Goal: Information Seeking & Learning: Learn about a topic

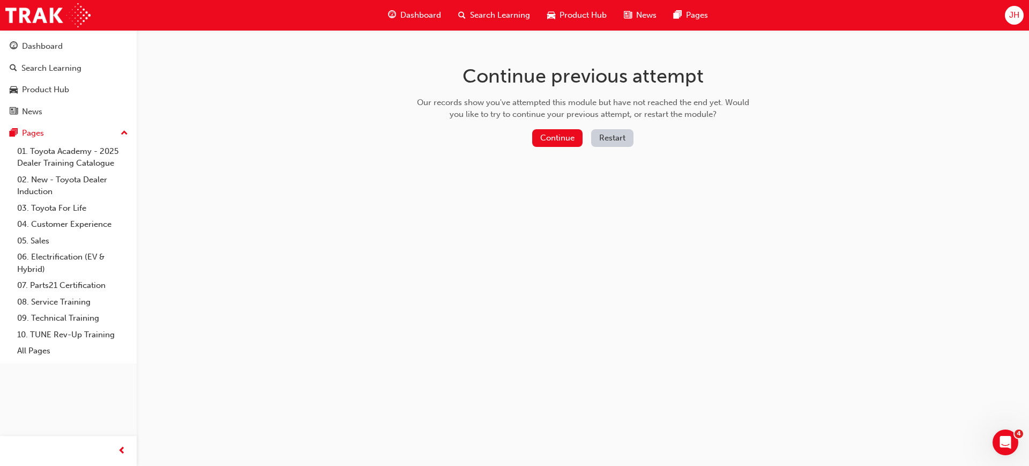
click at [544, 125] on div "Continue previous attempt Our records show you've attempted this module but hav…" at bounding box center [583, 107] width 348 height 155
click at [557, 135] on button "Continue" at bounding box center [557, 138] width 50 height 18
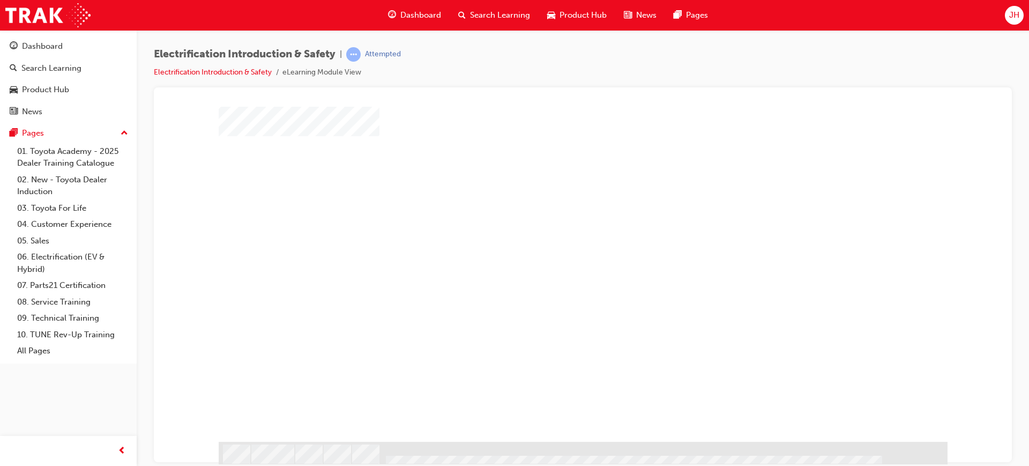
scroll to position [53, 0]
click at [552, 201] on div "play" at bounding box center [552, 201] width 0 height 0
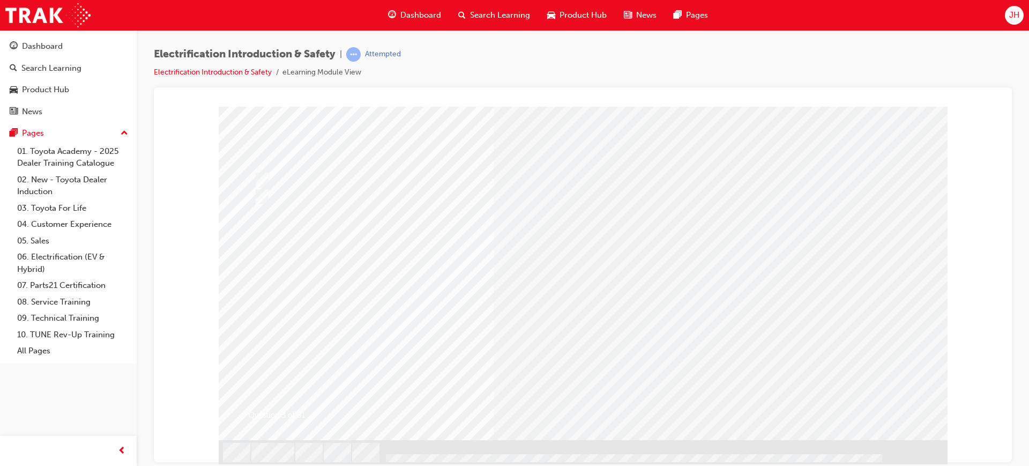
scroll to position [0, 0]
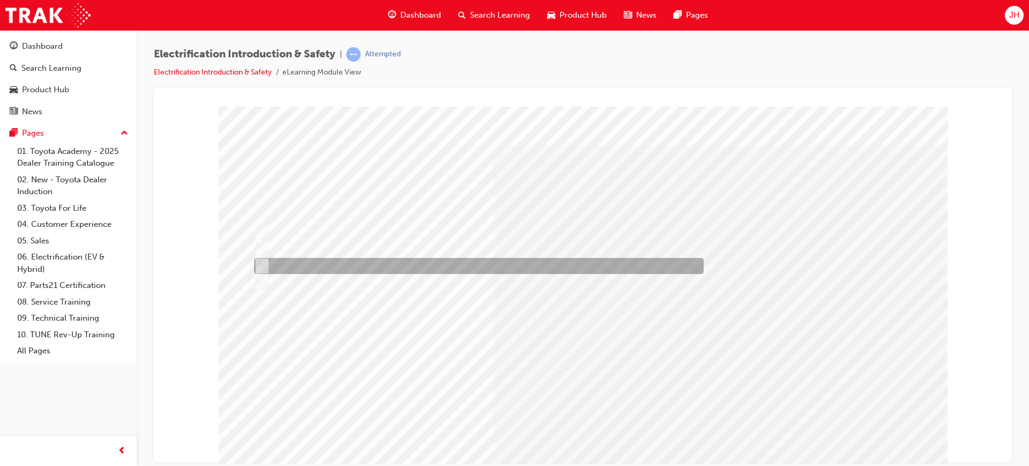
drag, startPoint x: 306, startPoint y: 261, endPoint x: 320, endPoint y: 262, distance: 13.4
click at [309, 261] on div at bounding box center [476, 266] width 450 height 16
radio input "true"
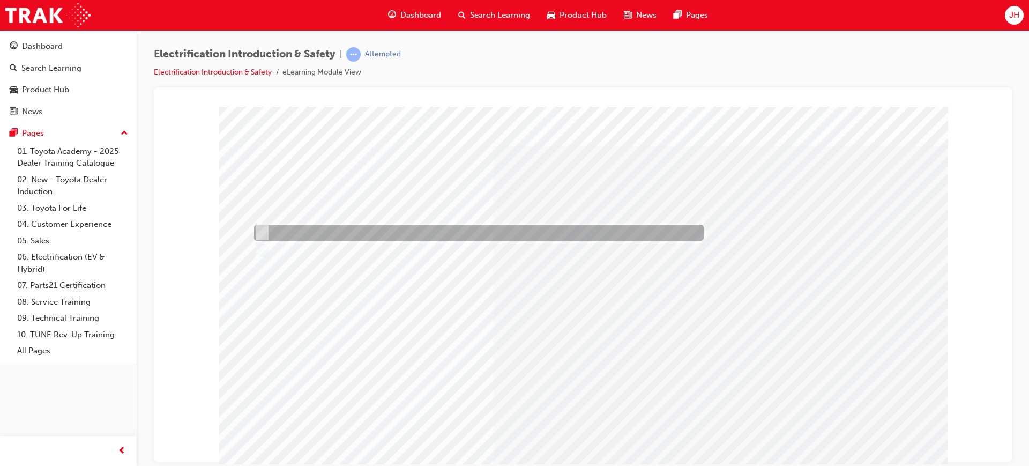
click at [321, 230] on div at bounding box center [476, 232] width 450 height 16
radio input "true"
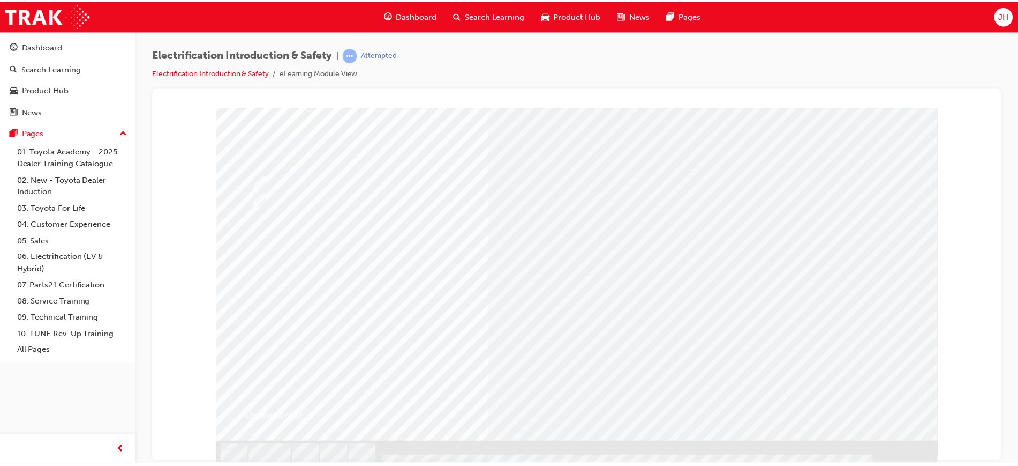
scroll to position [53, 0]
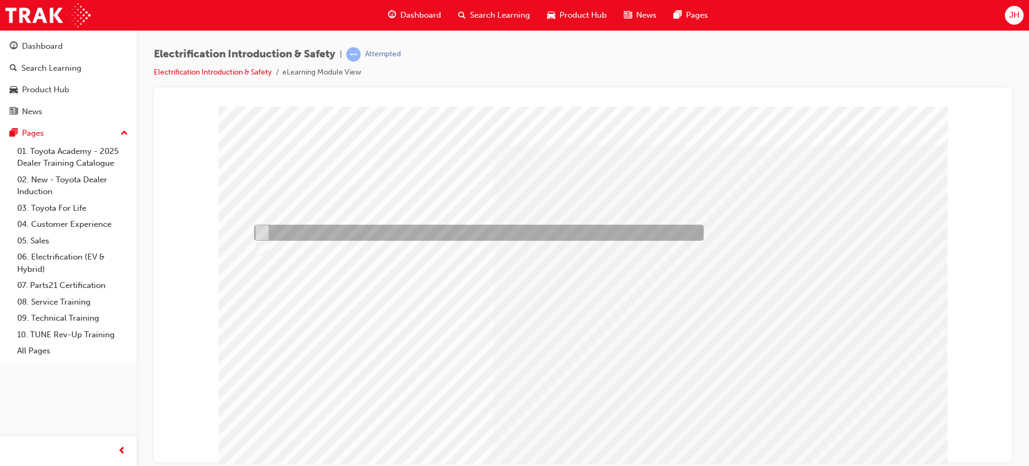
click at [269, 230] on div at bounding box center [476, 232] width 450 height 16
radio input "true"
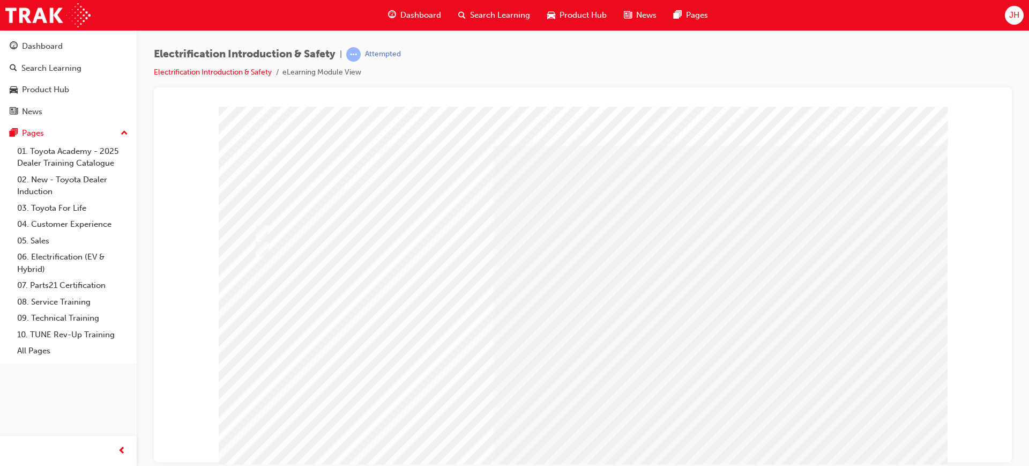
click at [293, 248] on div at bounding box center [476, 249] width 450 height 16
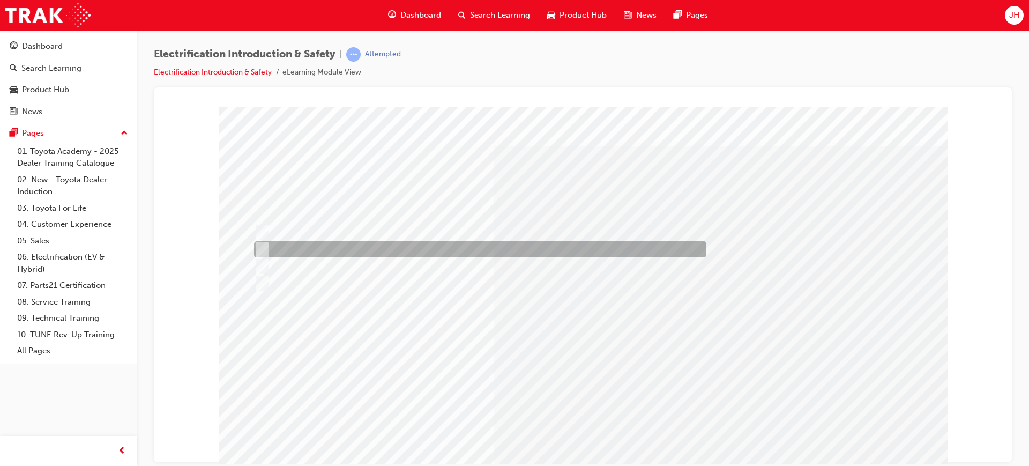
click at [432, 249] on div at bounding box center [477, 249] width 452 height 16
checkbox input "true"
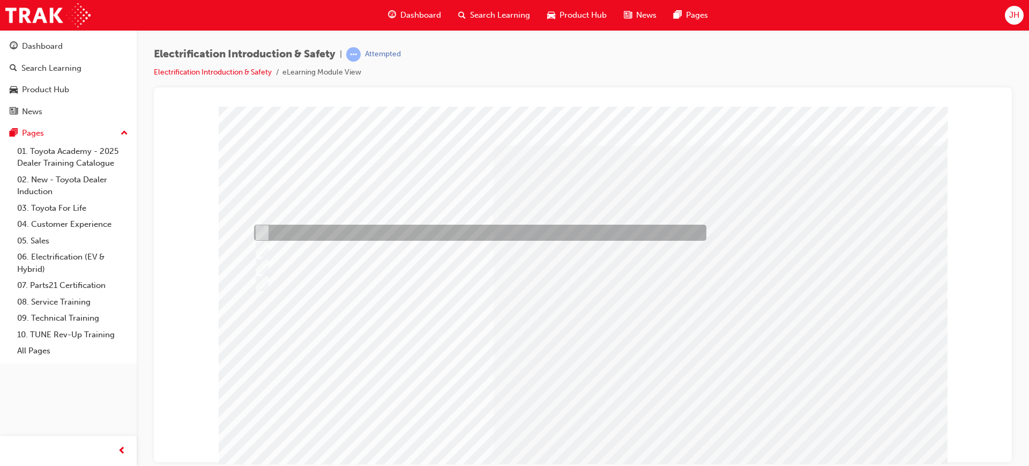
click at [413, 234] on div at bounding box center [477, 232] width 452 height 16
checkbox input "true"
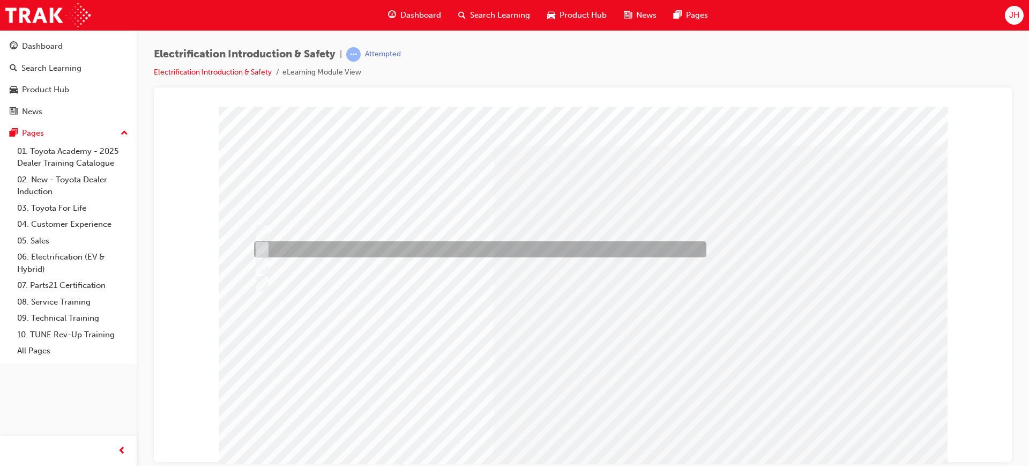
click at [332, 247] on div at bounding box center [477, 249] width 452 height 16
checkbox input "false"
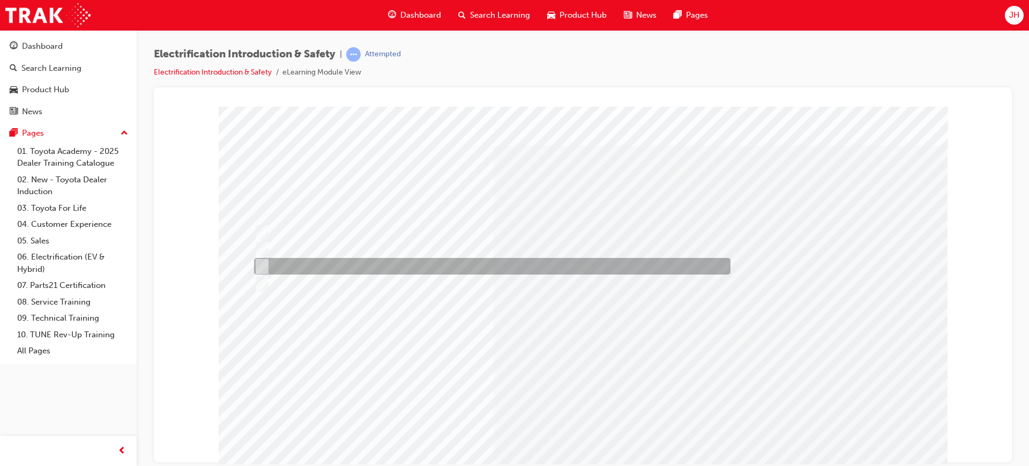
click at [329, 262] on div at bounding box center [489, 266] width 476 height 17
checkbox input "true"
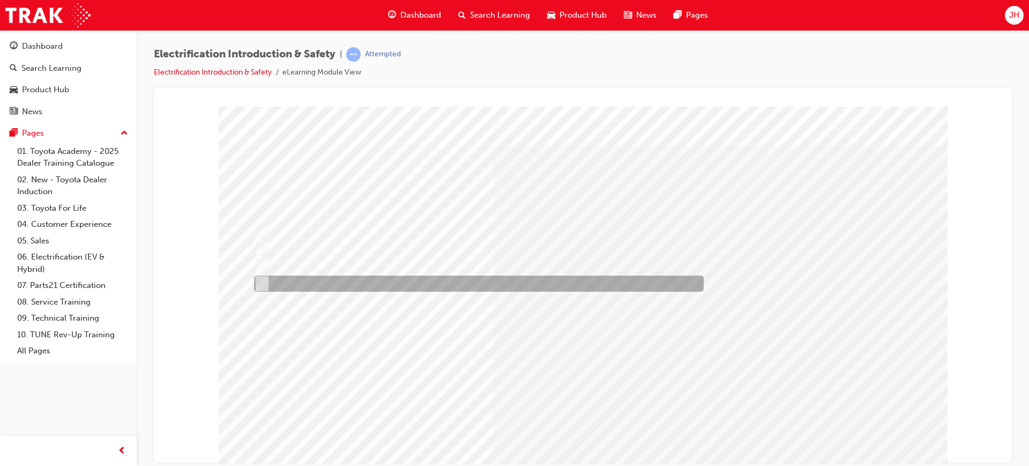
click at [361, 284] on div at bounding box center [476, 283] width 450 height 16
checkbox input "true"
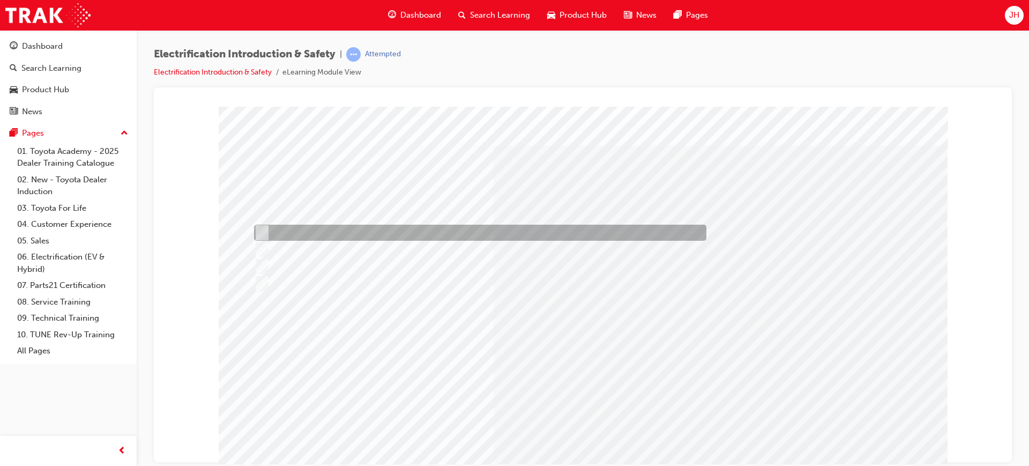
click at [333, 230] on div at bounding box center [477, 232] width 452 height 16
checkbox input "false"
click at [328, 241] on div at bounding box center [477, 249] width 452 height 16
checkbox input "true"
click at [452, 228] on div at bounding box center [477, 232] width 452 height 16
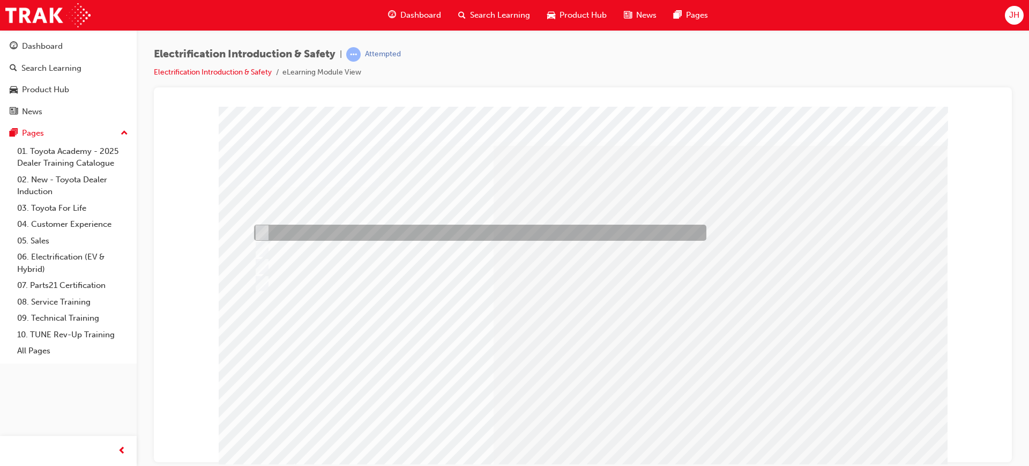
checkbox input "true"
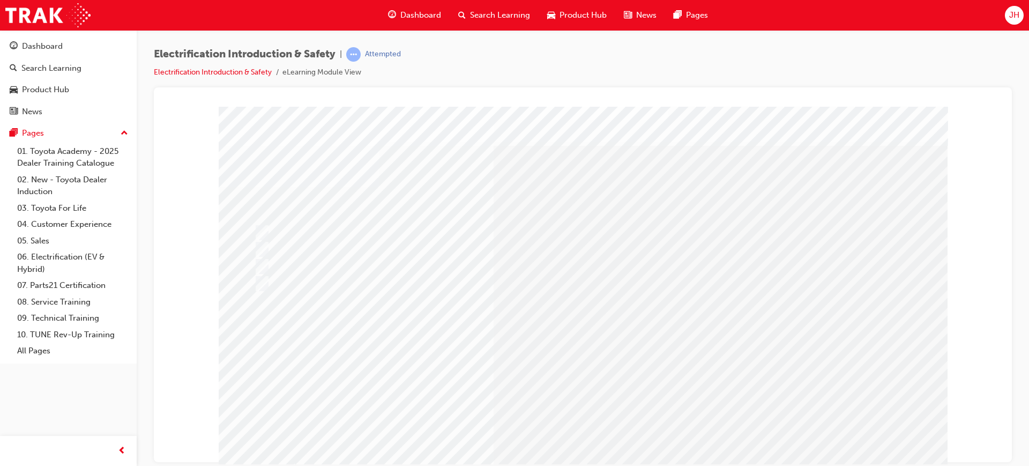
drag, startPoint x: 566, startPoint y: 430, endPoint x: 573, endPoint y: 422, distance: 10.6
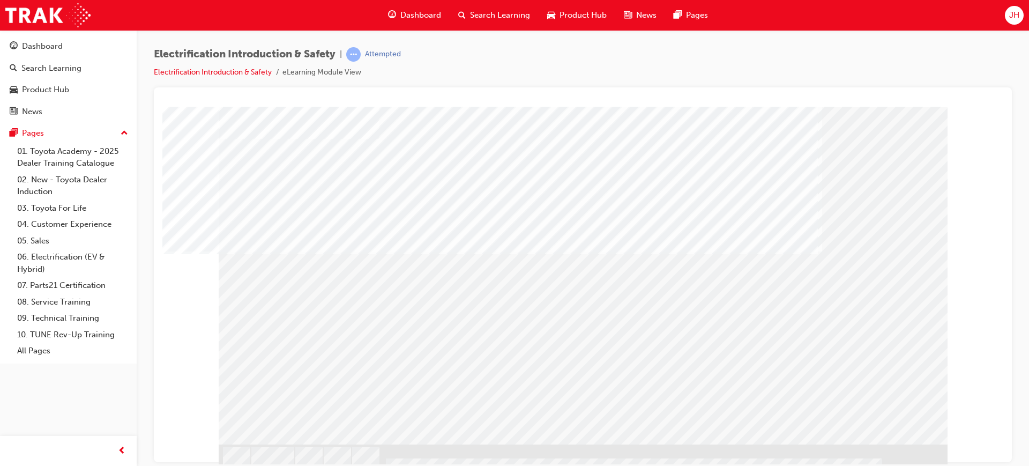
scroll to position [53, 0]
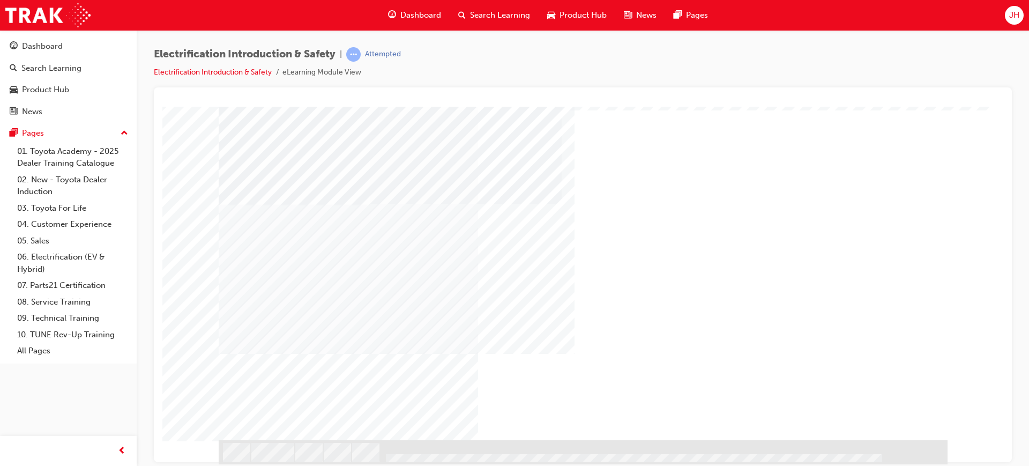
click at [286, 459] on div "NEXT Trigger this button to go to the next slide" at bounding box center [253, 468] width 68 height 19
drag, startPoint x: 455, startPoint y: 281, endPoint x: 571, endPoint y: 284, distance: 115.8
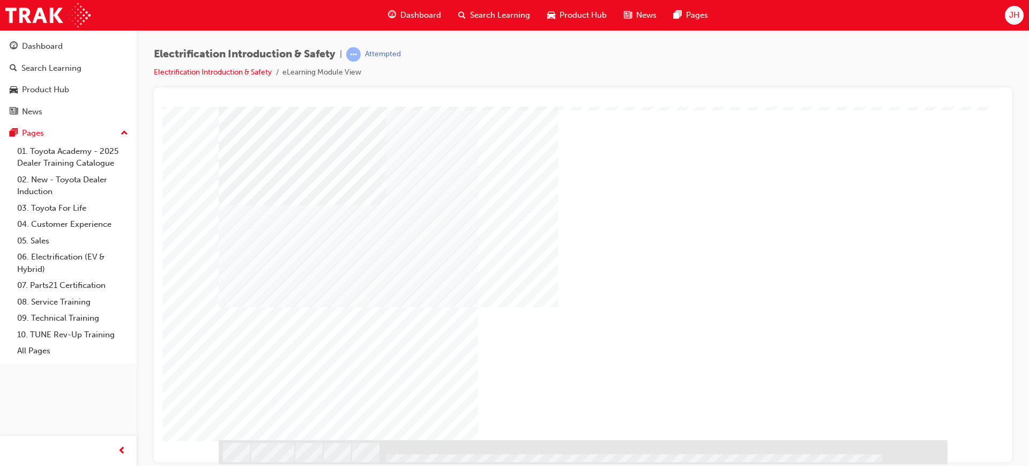
drag, startPoint x: 827, startPoint y: 335, endPoint x: 814, endPoint y: 332, distance: 12.9
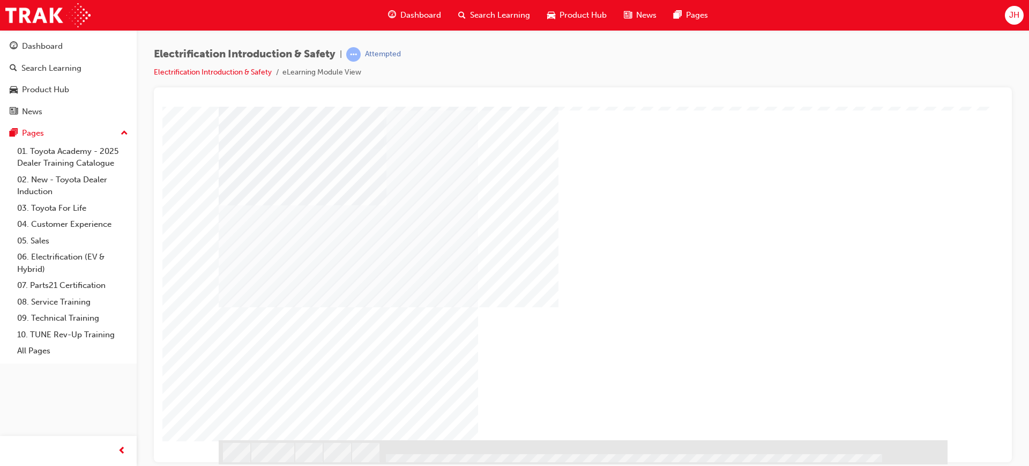
drag, startPoint x: 864, startPoint y: 422, endPoint x: 872, endPoint y: 417, distance: 8.6
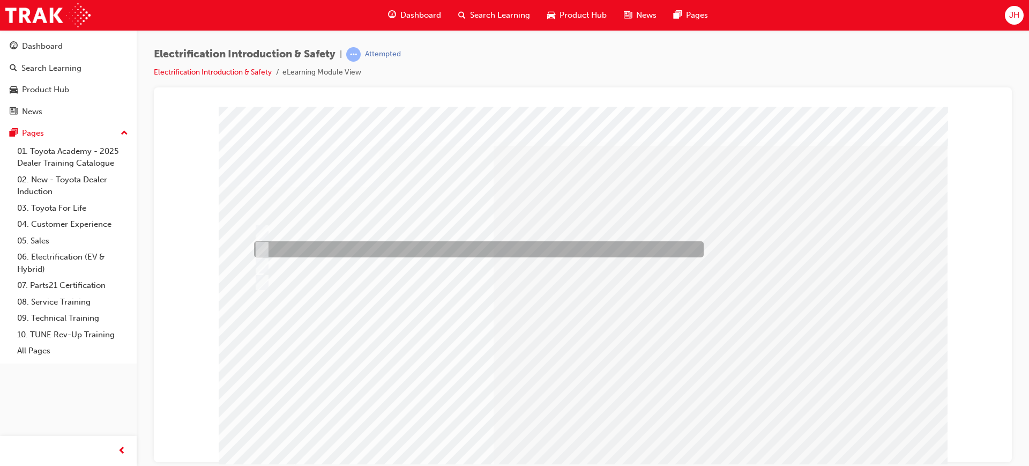
click at [353, 248] on div at bounding box center [476, 249] width 450 height 16
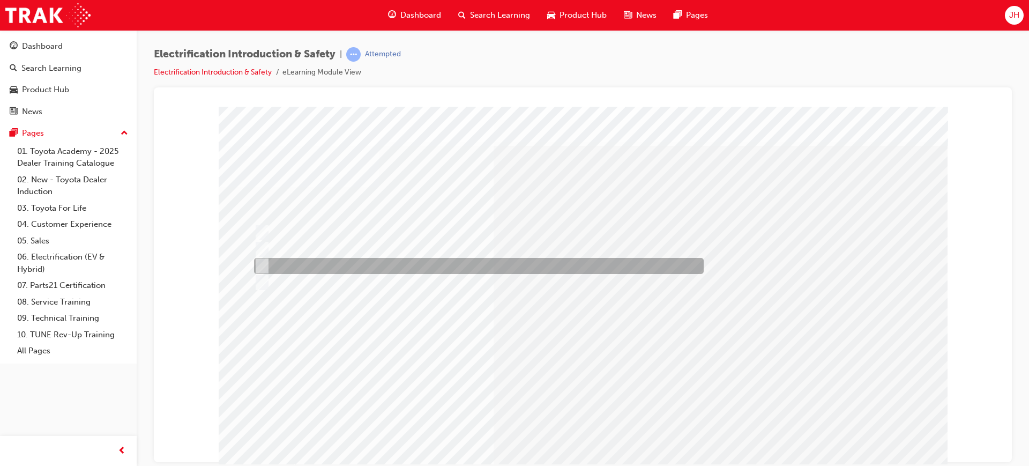
click at [310, 267] on div at bounding box center [476, 266] width 450 height 16
radio input "false"
radio input "true"
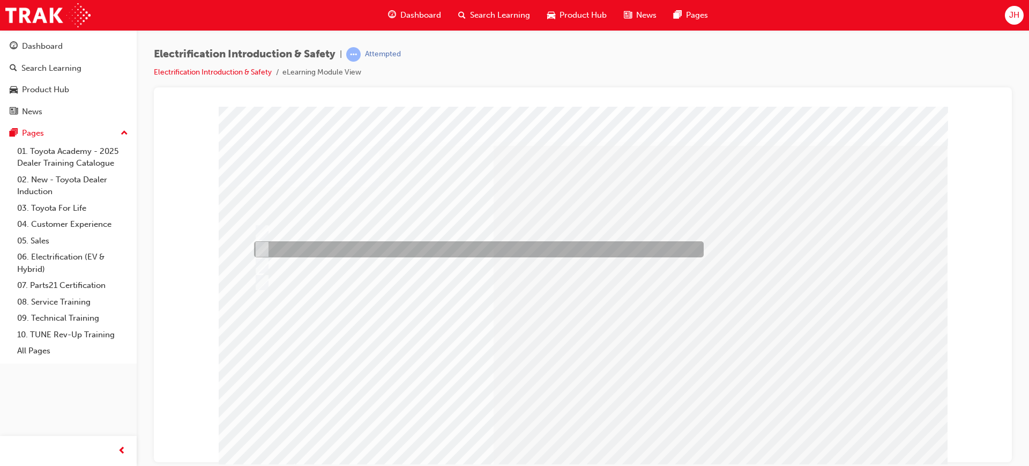
click at [372, 244] on div at bounding box center [476, 249] width 450 height 16
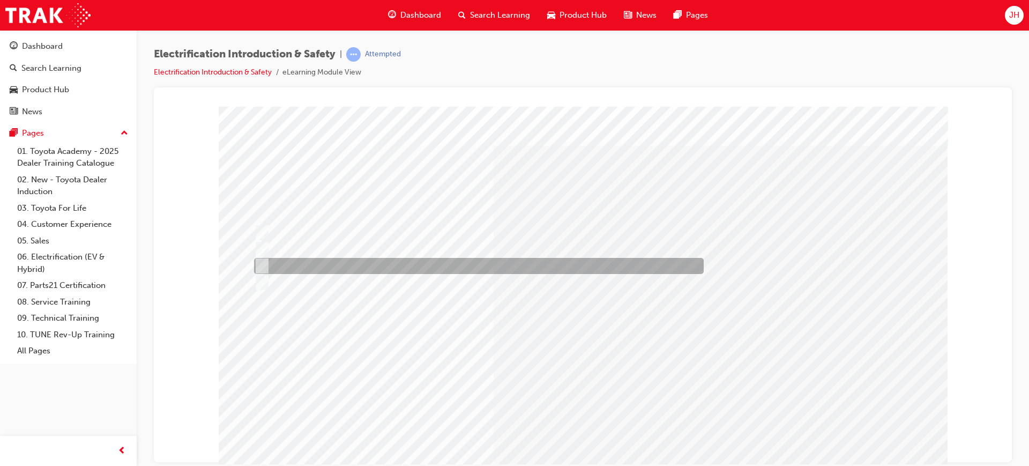
click at [345, 260] on div at bounding box center [476, 266] width 450 height 16
radio input "false"
radio input "true"
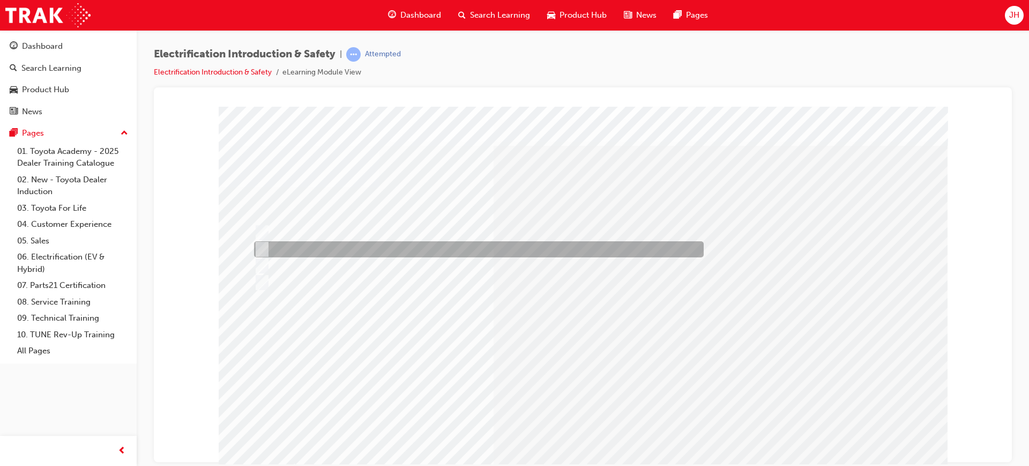
click at [337, 249] on div at bounding box center [476, 249] width 450 height 16
radio input "true"
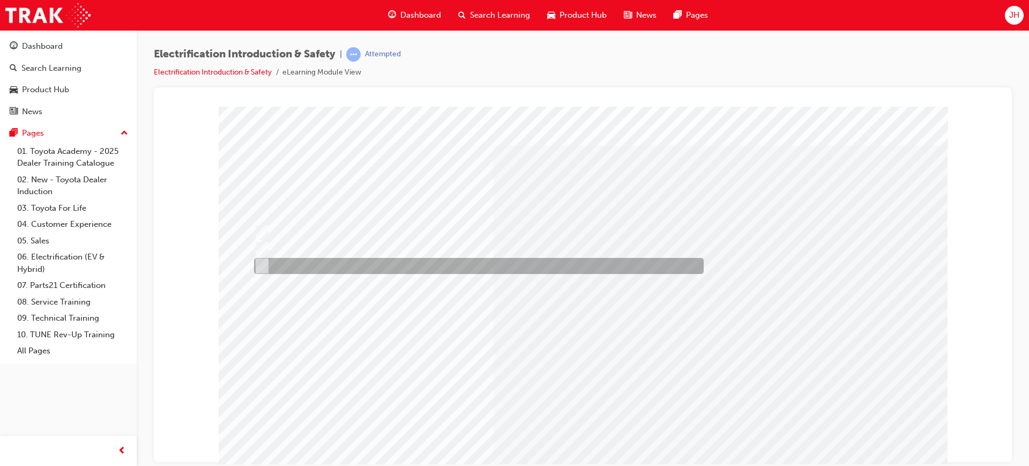
click at [409, 266] on div at bounding box center [476, 266] width 450 height 16
radio input "true"
click at [310, 266] on div at bounding box center [476, 266] width 450 height 16
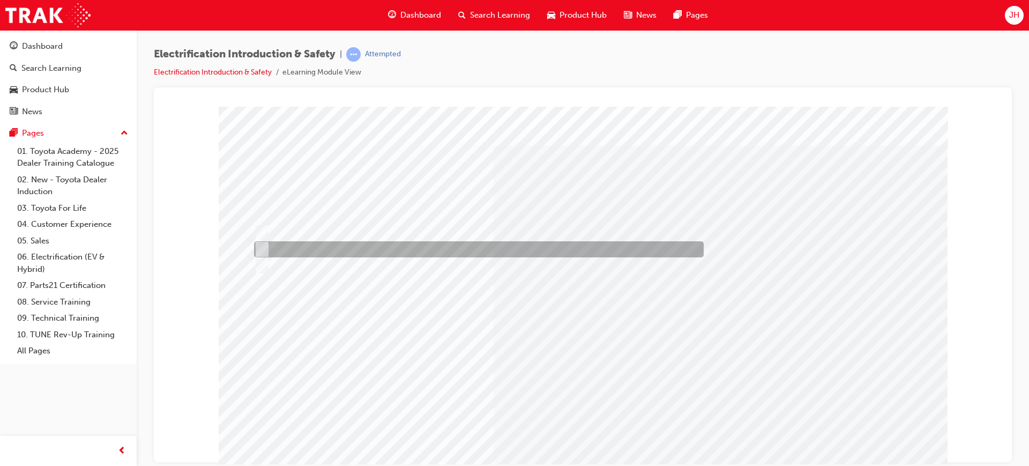
click at [391, 254] on div at bounding box center [476, 249] width 450 height 16
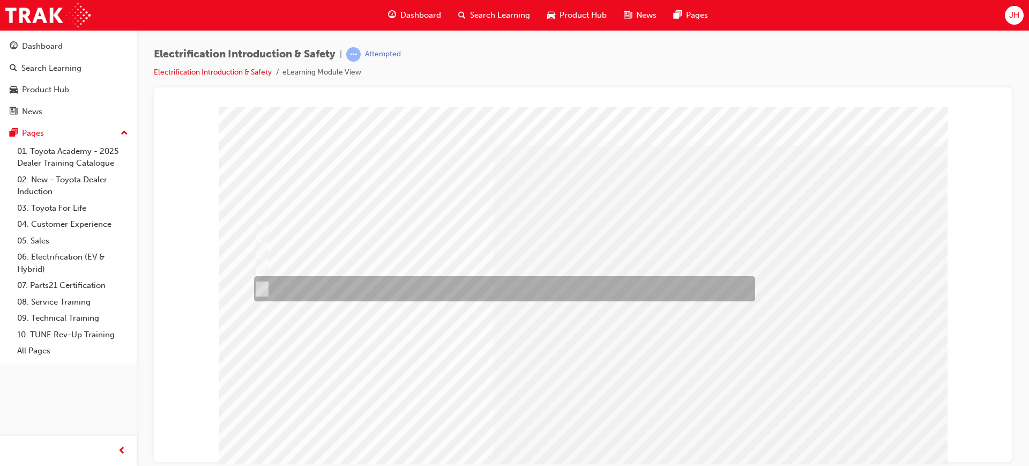
click at [354, 280] on div at bounding box center [501, 288] width 501 height 25
radio input "false"
radio input "true"
click at [447, 288] on div at bounding box center [501, 288] width 501 height 25
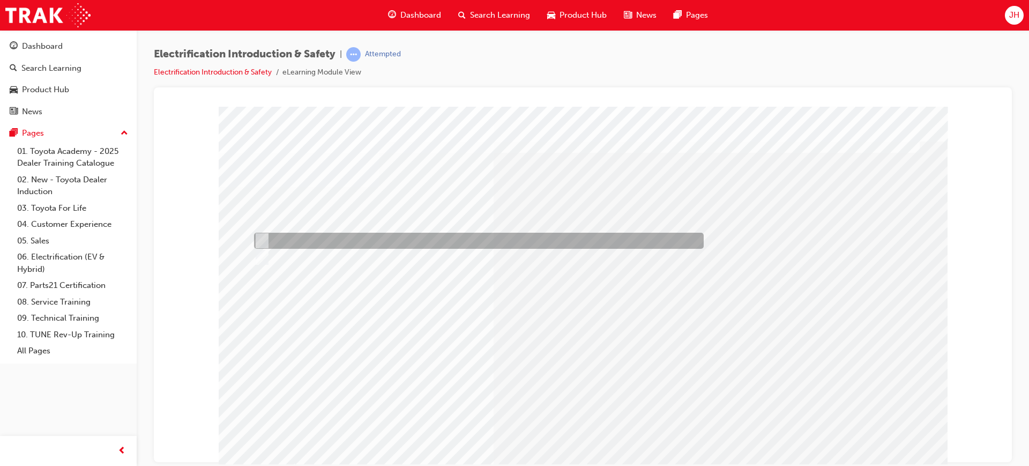
click at [298, 237] on div at bounding box center [476, 241] width 450 height 16
radio input "true"
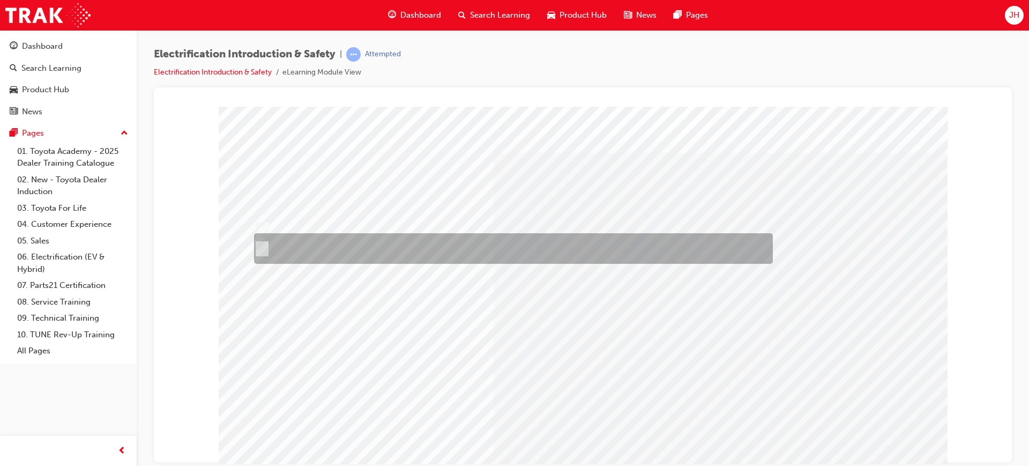
click at [673, 242] on div at bounding box center [510, 248] width 519 height 31
radio input "true"
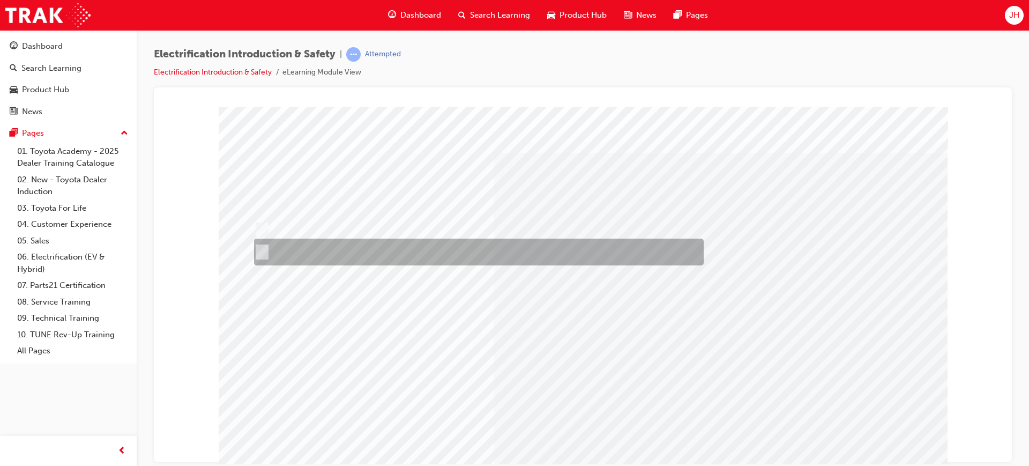
click at [290, 252] on div at bounding box center [476, 251] width 450 height 27
radio input "true"
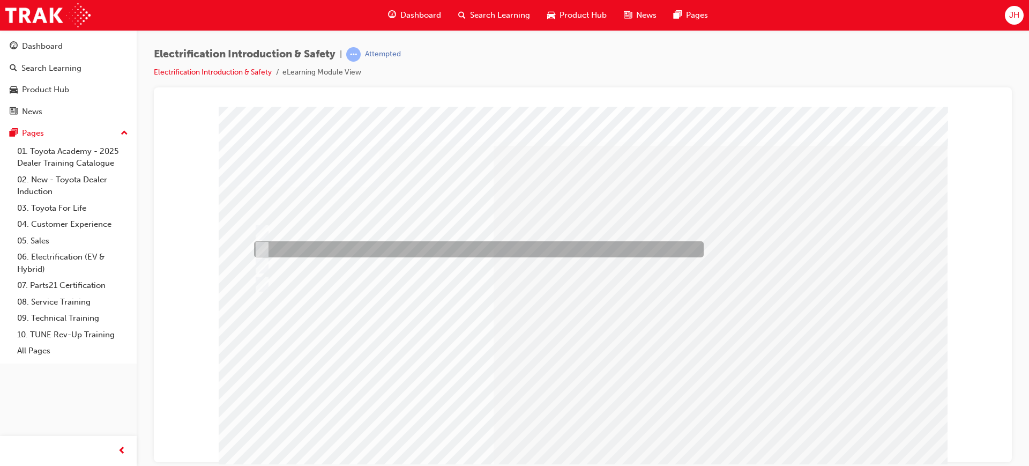
click at [377, 251] on div at bounding box center [476, 249] width 450 height 16
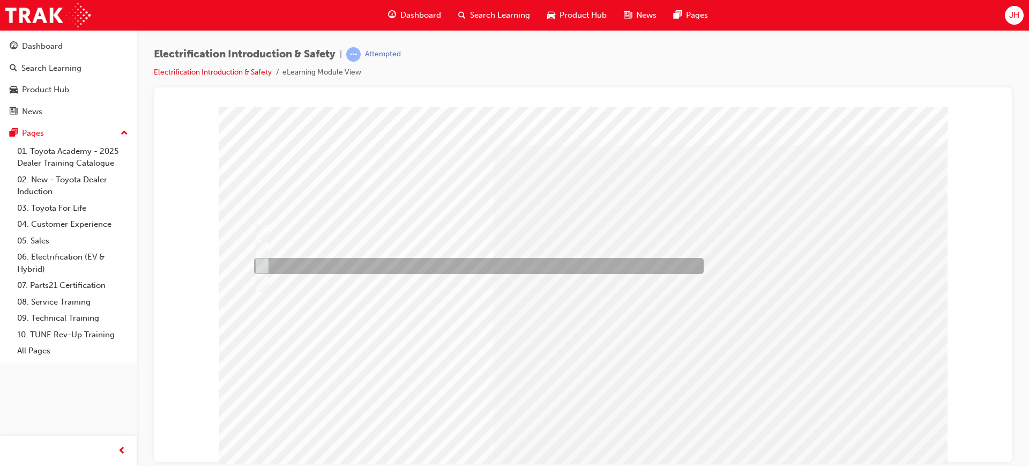
drag, startPoint x: 357, startPoint y: 265, endPoint x: 415, endPoint y: 278, distance: 59.4
click at [356, 264] on div at bounding box center [476, 266] width 450 height 16
radio input "false"
radio input "true"
click at [302, 263] on div at bounding box center [476, 266] width 450 height 16
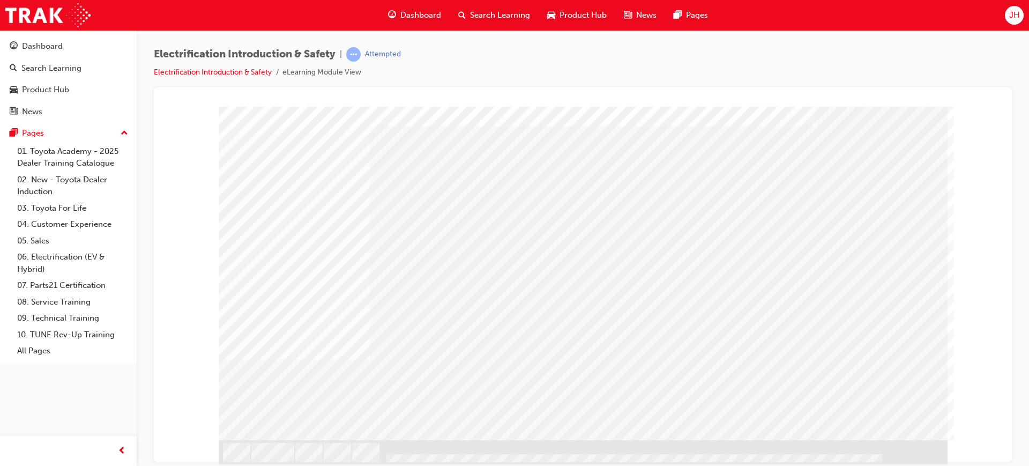
drag, startPoint x: 680, startPoint y: 333, endPoint x: 722, endPoint y: 340, distance: 42.4
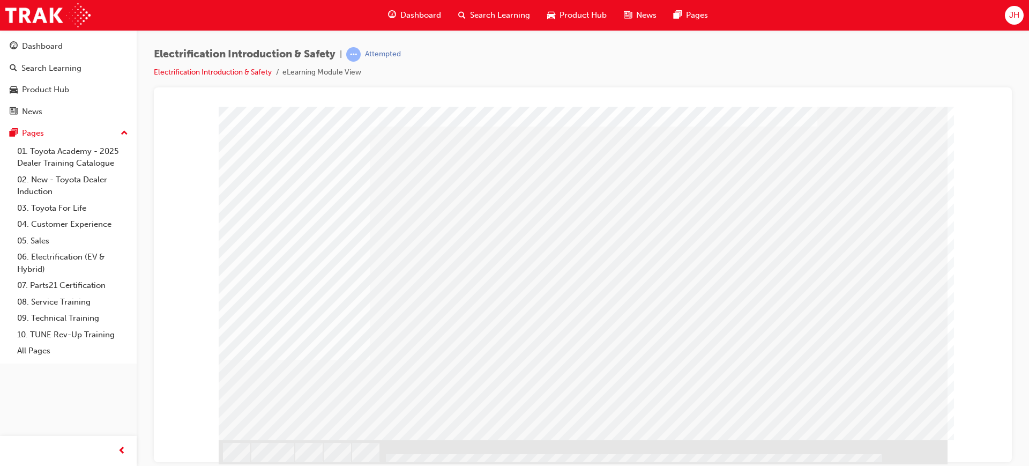
drag, startPoint x: 619, startPoint y: 236, endPoint x: 632, endPoint y: 234, distance: 13.0
drag, startPoint x: 680, startPoint y: 234, endPoint x: 704, endPoint y: 234, distance: 23.6
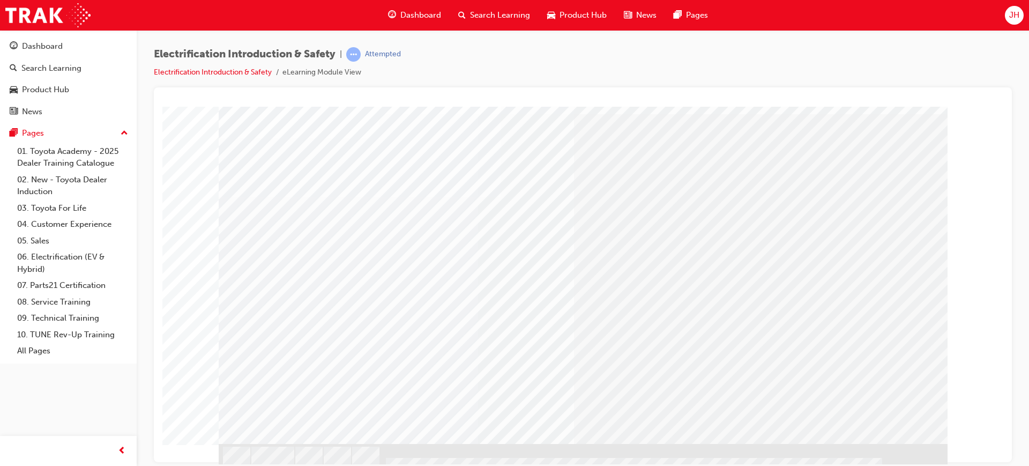
scroll to position [53, 0]
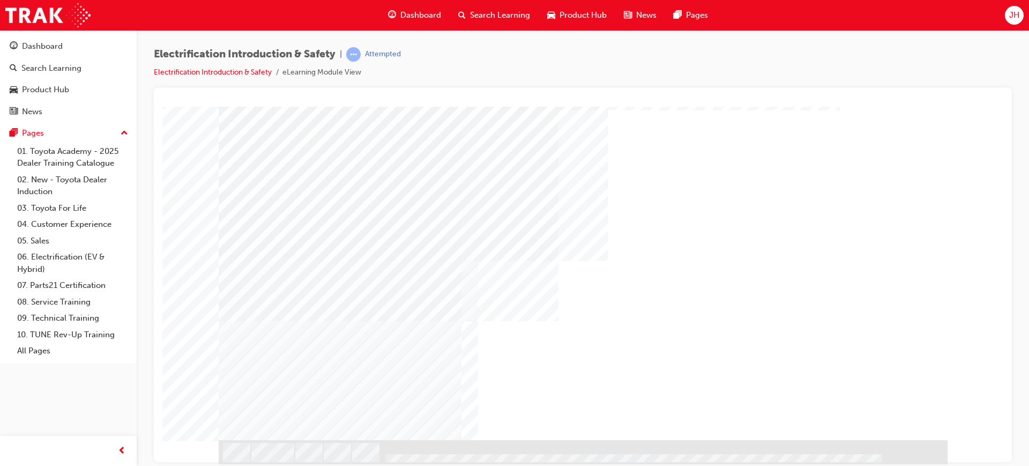
click at [286, 459] on div "NEXT Trigger this button to go to the next slide" at bounding box center [253, 468] width 68 height 19
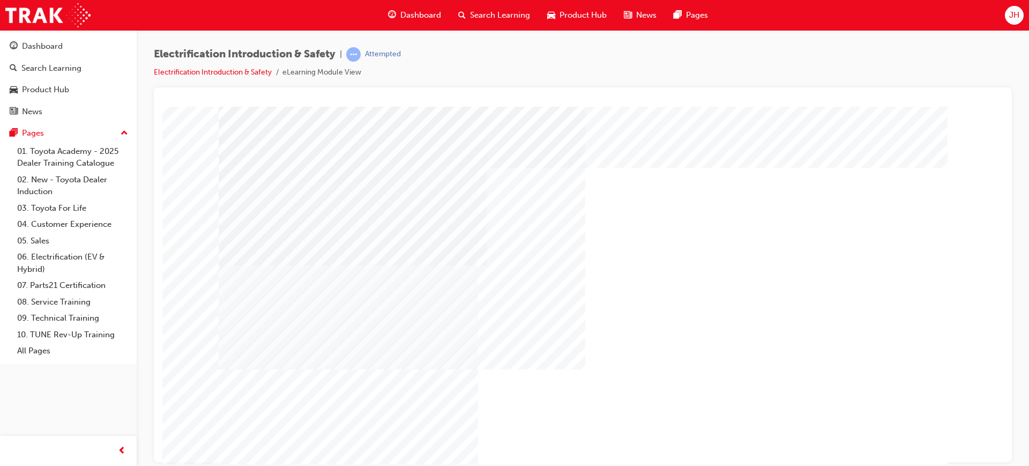
scroll to position [0, 0]
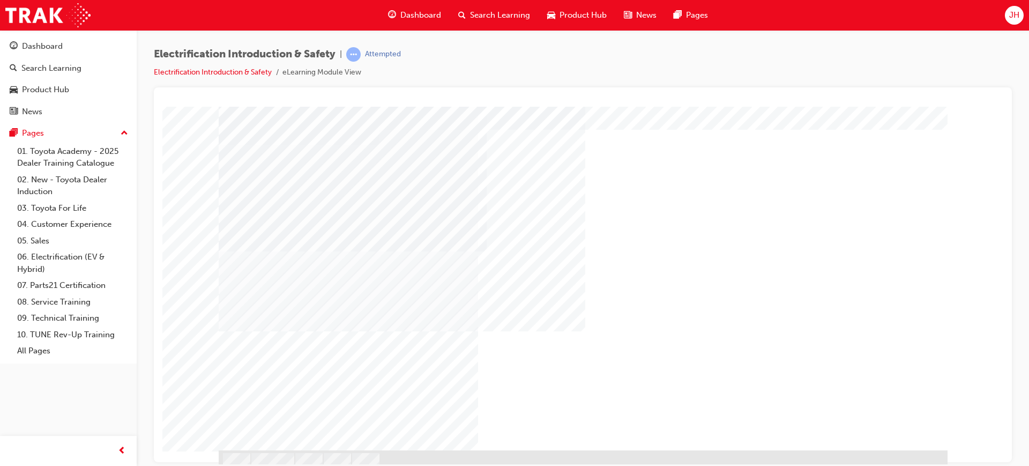
scroll to position [53, 0]
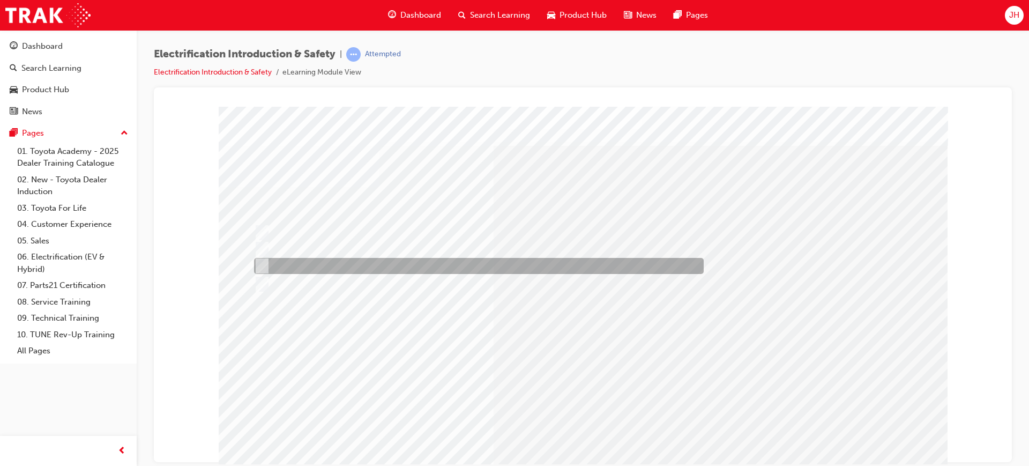
click at [339, 262] on div at bounding box center [476, 266] width 450 height 16
radio input "true"
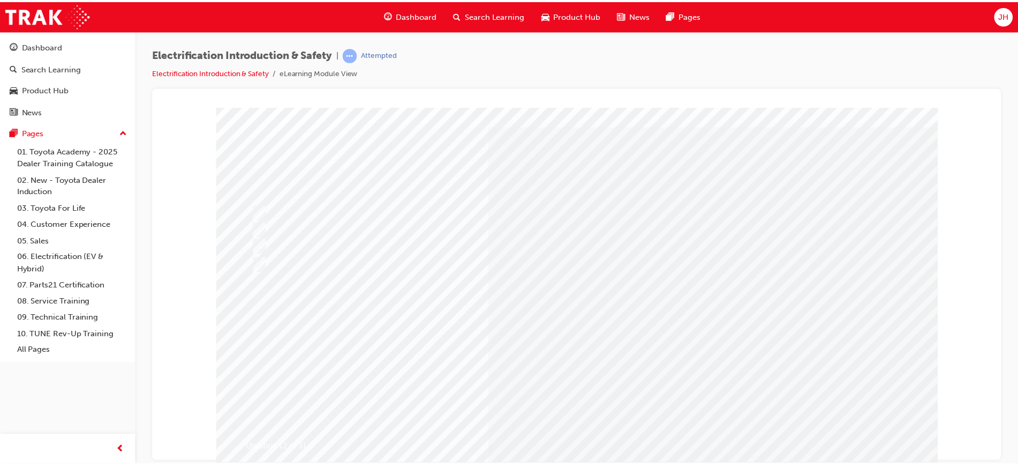
scroll to position [53, 0]
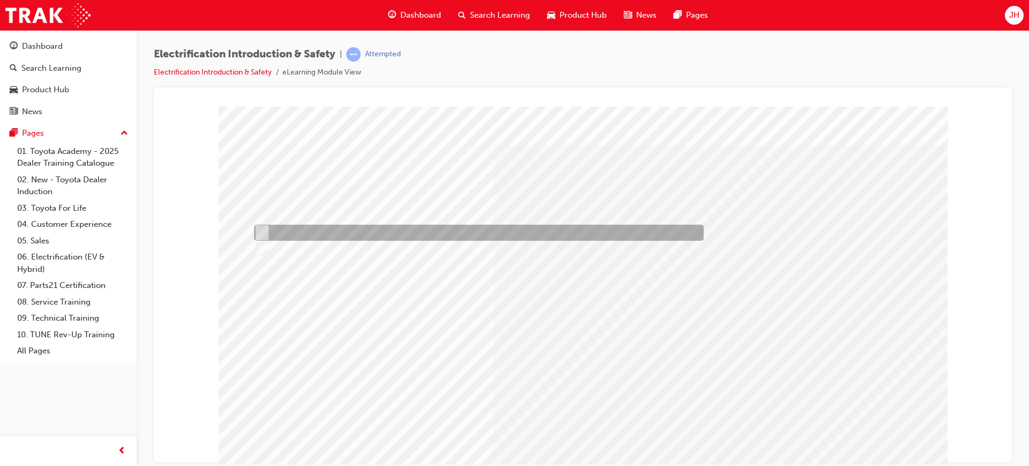
click at [286, 227] on div at bounding box center [476, 232] width 450 height 16
radio input "true"
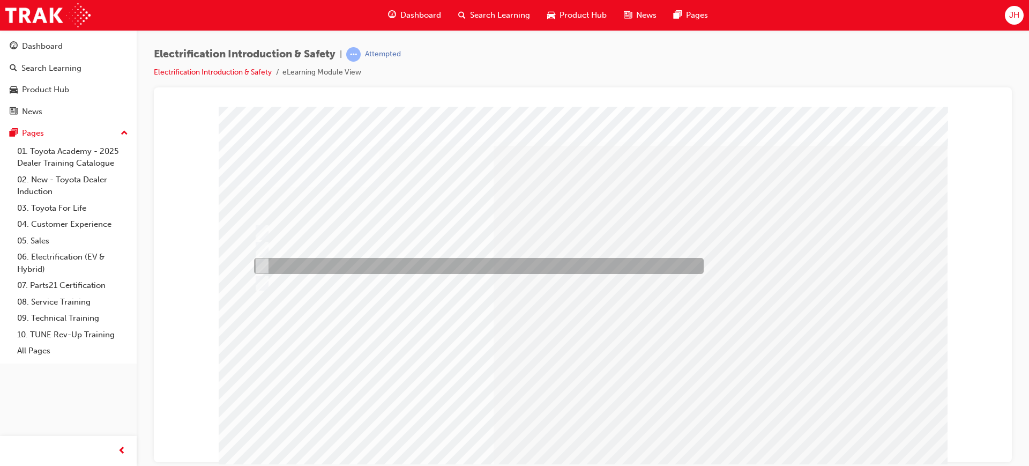
click at [319, 269] on div at bounding box center [476, 266] width 450 height 16
radio input "true"
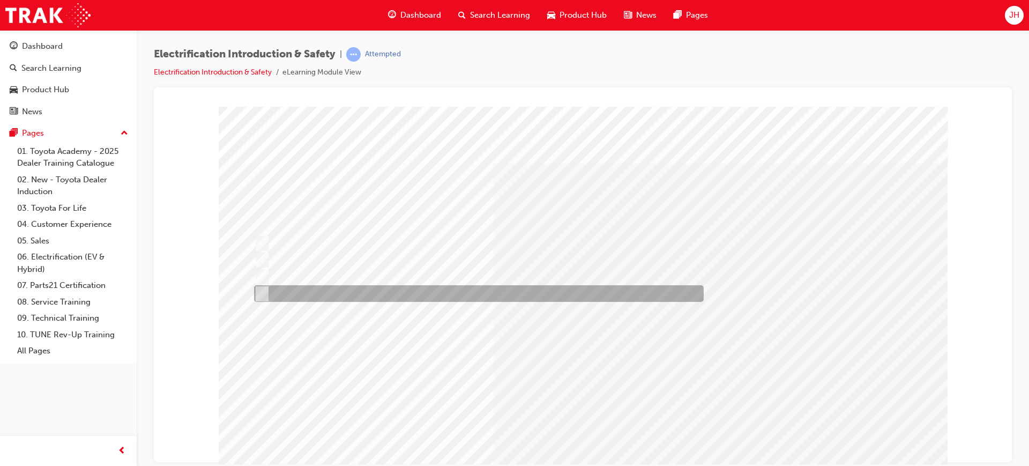
click at [399, 294] on div at bounding box center [476, 293] width 450 height 17
checkbox input "true"
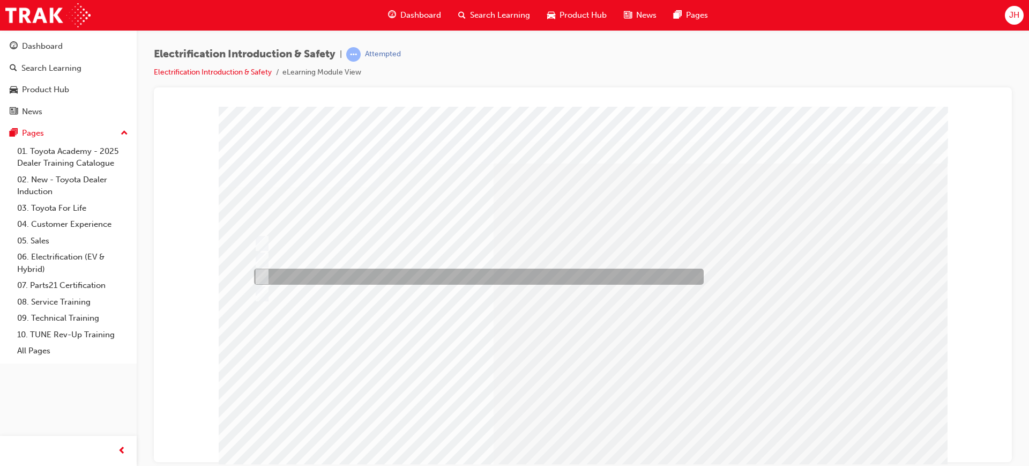
click at [336, 283] on div at bounding box center [476, 276] width 450 height 16
checkbox input "true"
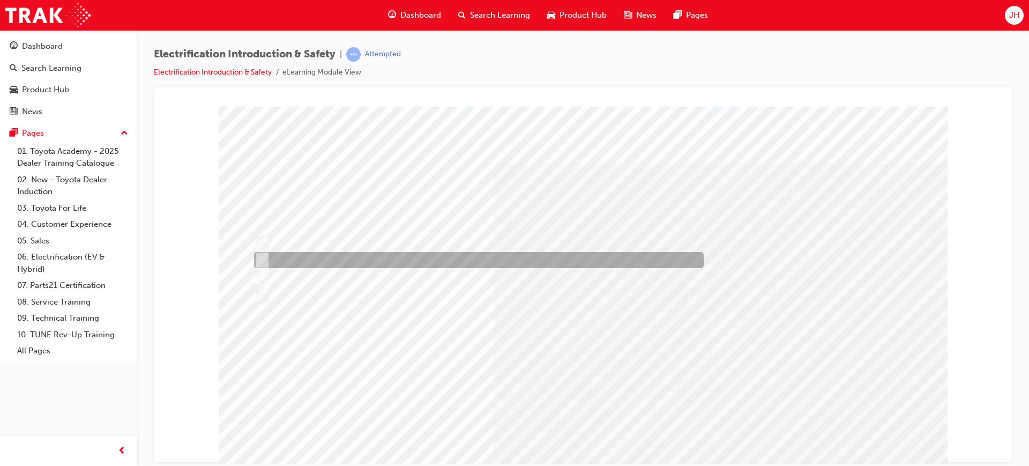
click at [261, 262] on input "See my service manager" at bounding box center [259, 260] width 12 height 12
checkbox input "true"
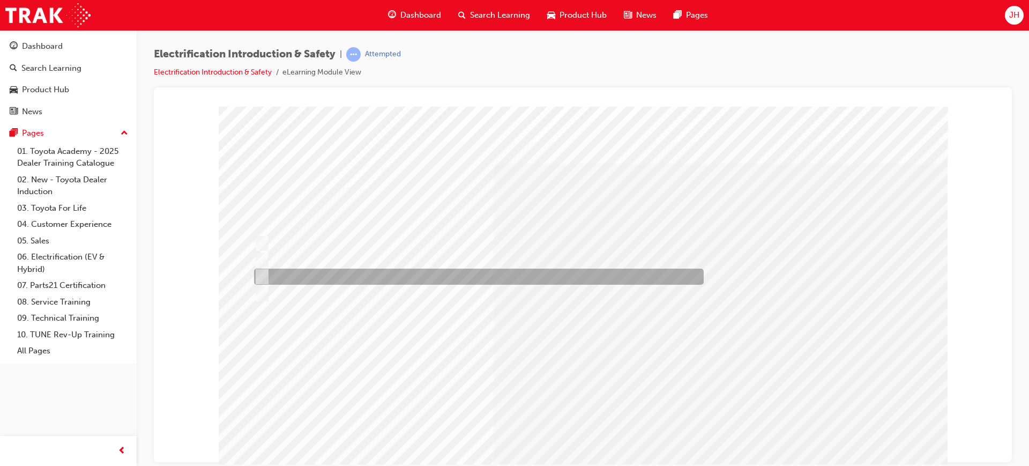
click at [437, 283] on div at bounding box center [476, 276] width 450 height 16
checkbox input "false"
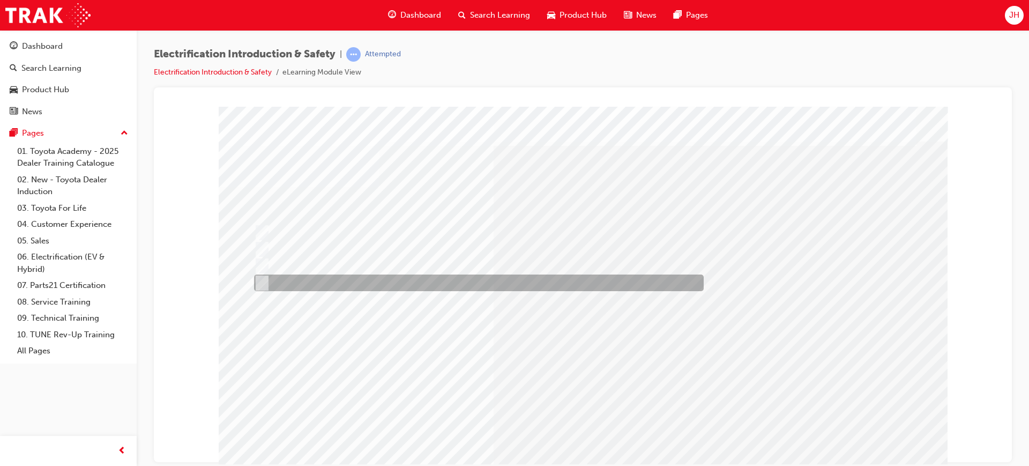
click at [272, 278] on div at bounding box center [476, 282] width 450 height 17
radio input "true"
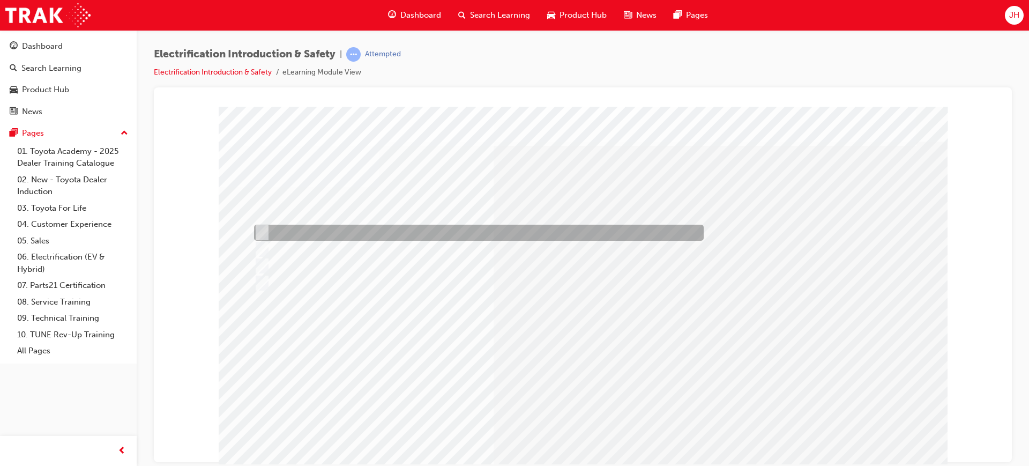
click at [290, 232] on div at bounding box center [476, 232] width 450 height 16
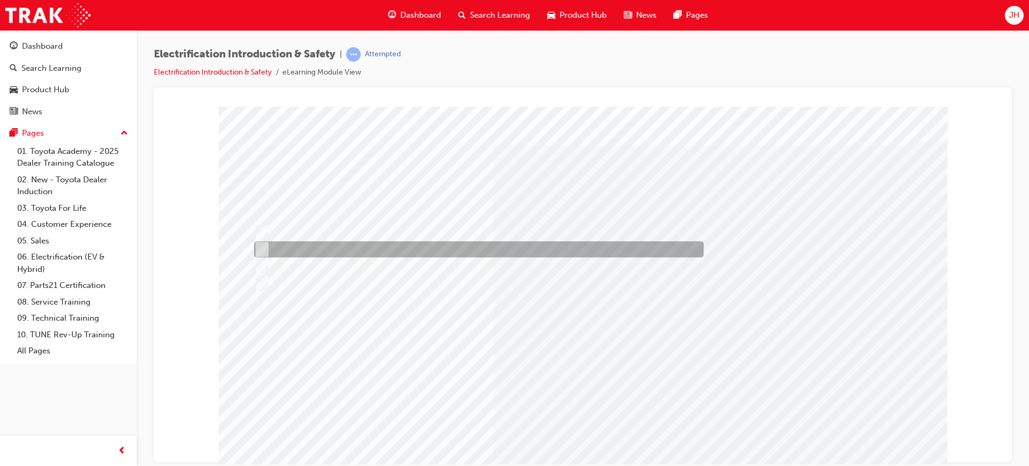
click at [337, 252] on div at bounding box center [476, 249] width 450 height 16
radio input "false"
radio input "true"
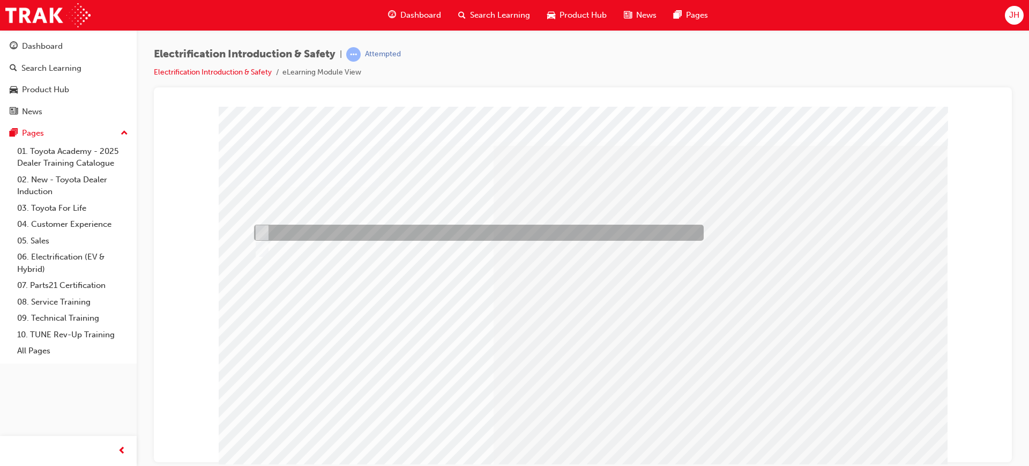
drag, startPoint x: 310, startPoint y: 233, endPoint x: 321, endPoint y: 233, distance: 11.8
click at [311, 233] on div at bounding box center [476, 232] width 450 height 16
radio input "true"
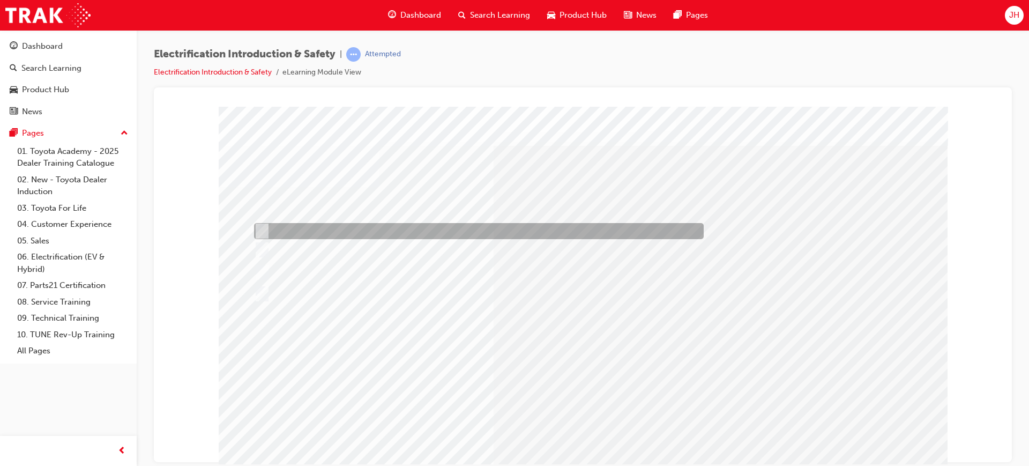
click at [506, 235] on div at bounding box center [476, 231] width 450 height 16
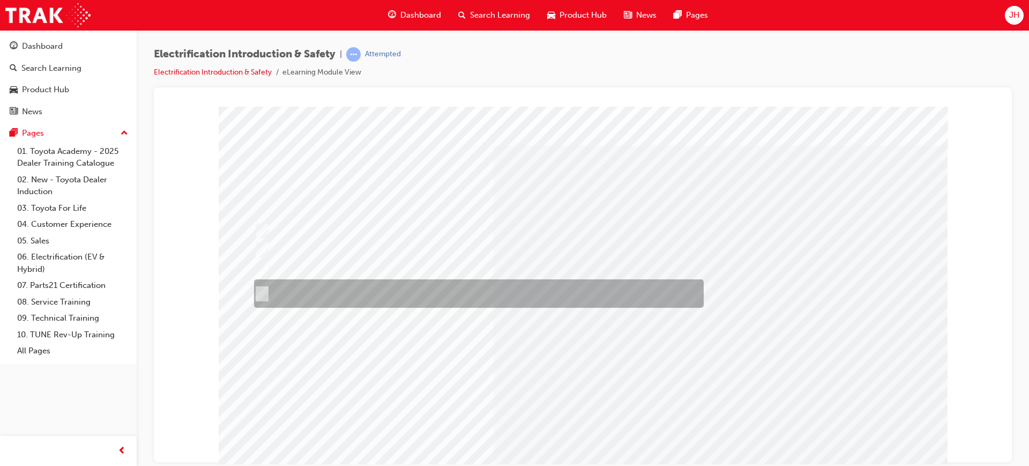
click at [370, 296] on div at bounding box center [476, 293] width 450 height 28
radio input "false"
radio input "true"
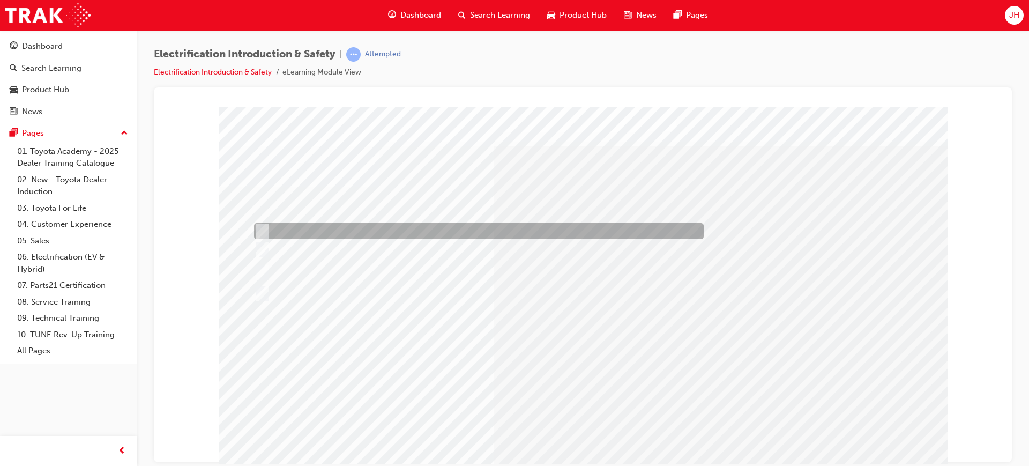
click at [349, 229] on div at bounding box center [476, 231] width 450 height 16
radio input "true"
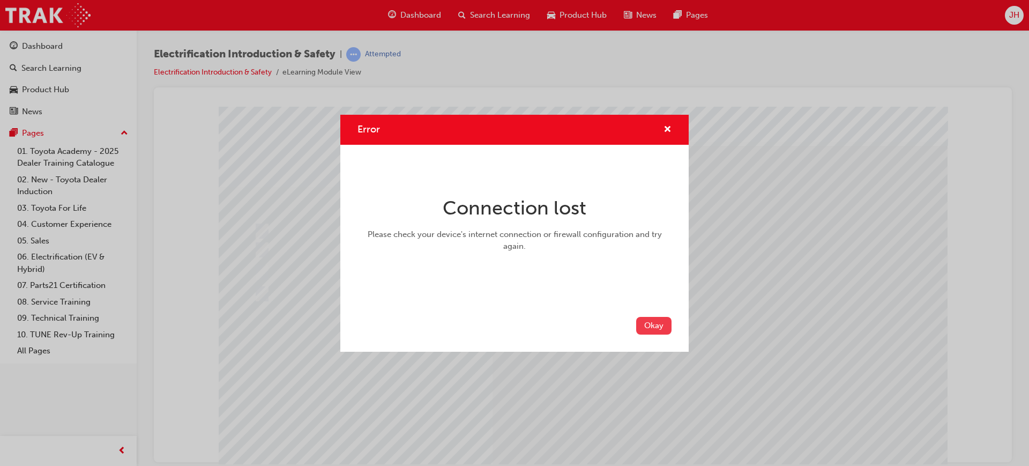
click at [654, 318] on button "Okay" at bounding box center [653, 326] width 35 height 18
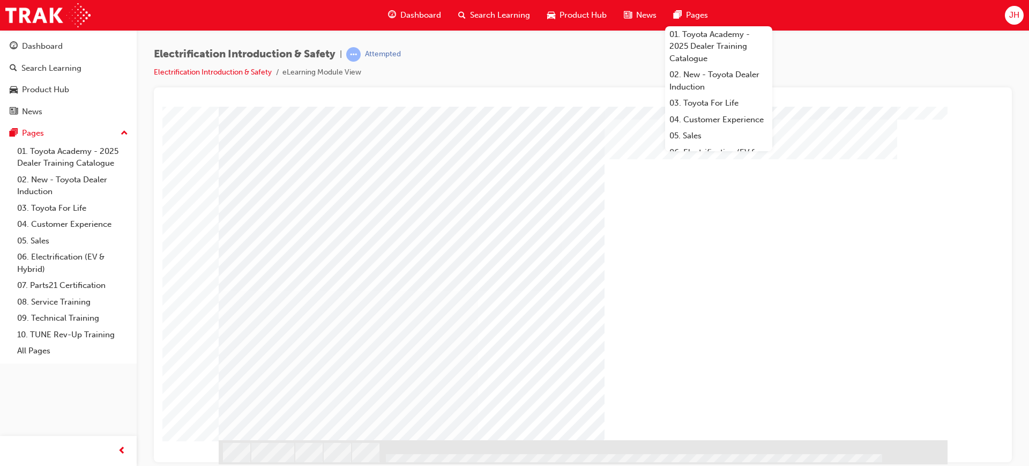
drag, startPoint x: 214, startPoint y: 312, endPoint x: 244, endPoint y: 308, distance: 30.9
click at [215, 58] on div "multistate" at bounding box center [583, 58] width 832 height 0
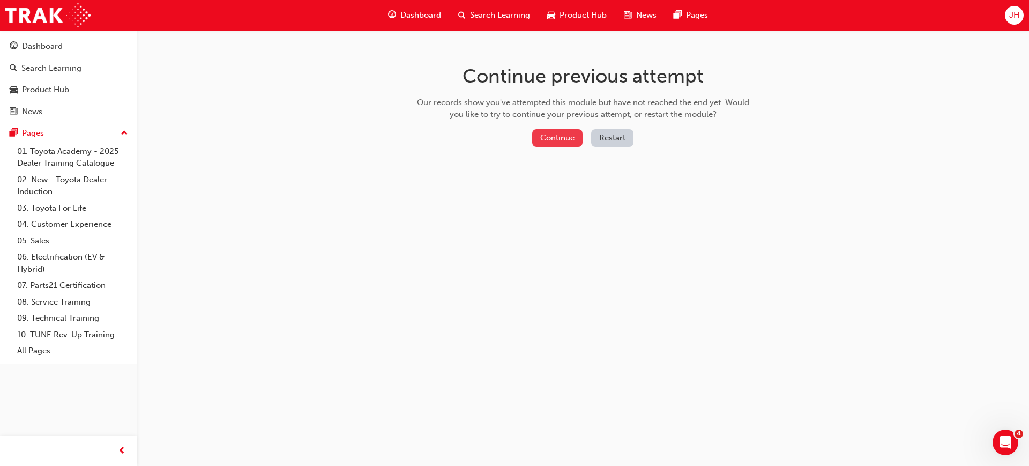
click at [561, 136] on button "Continue" at bounding box center [557, 138] width 50 height 18
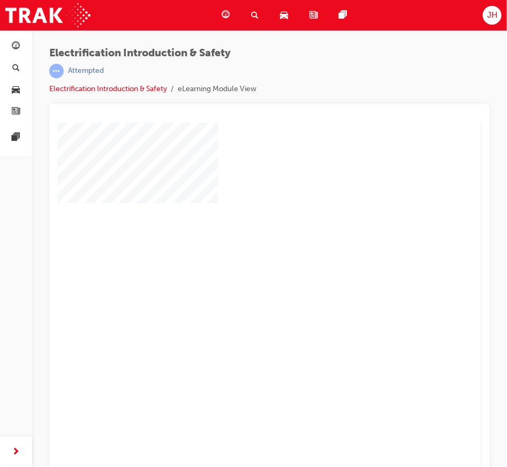
click at [238, 270] on div "play" at bounding box center [238, 270] width 0 height 0
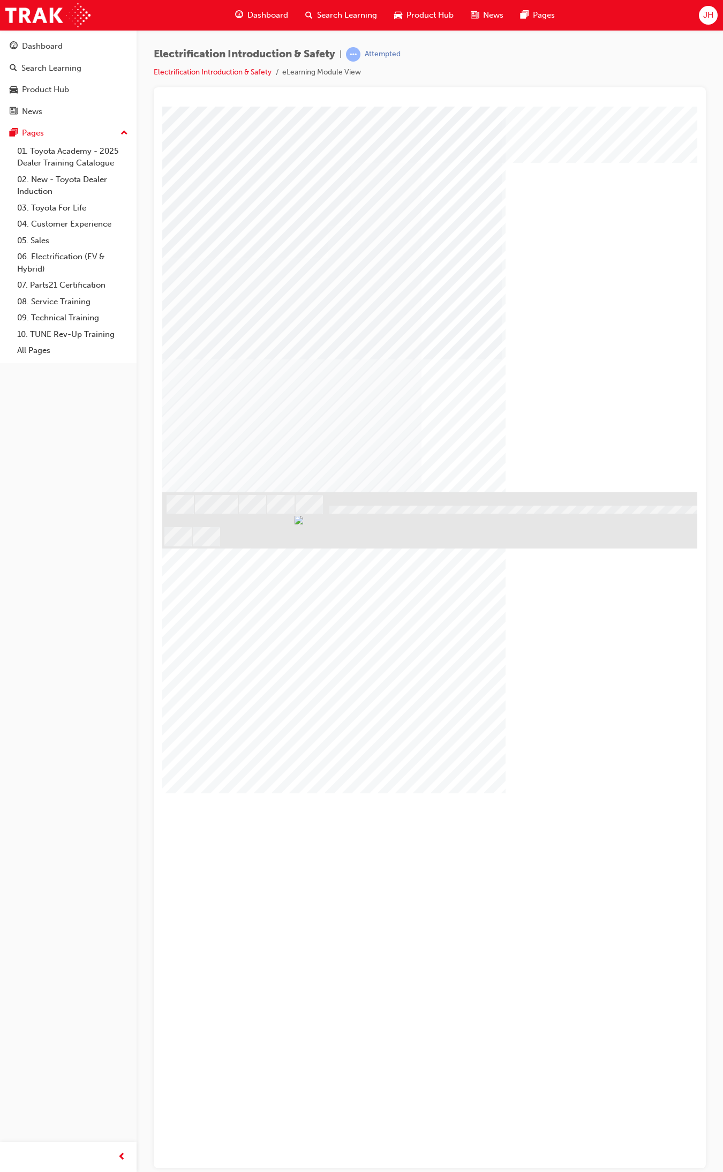
click at [116, 465] on div "button" at bounding box center [121, 1157] width 21 height 21
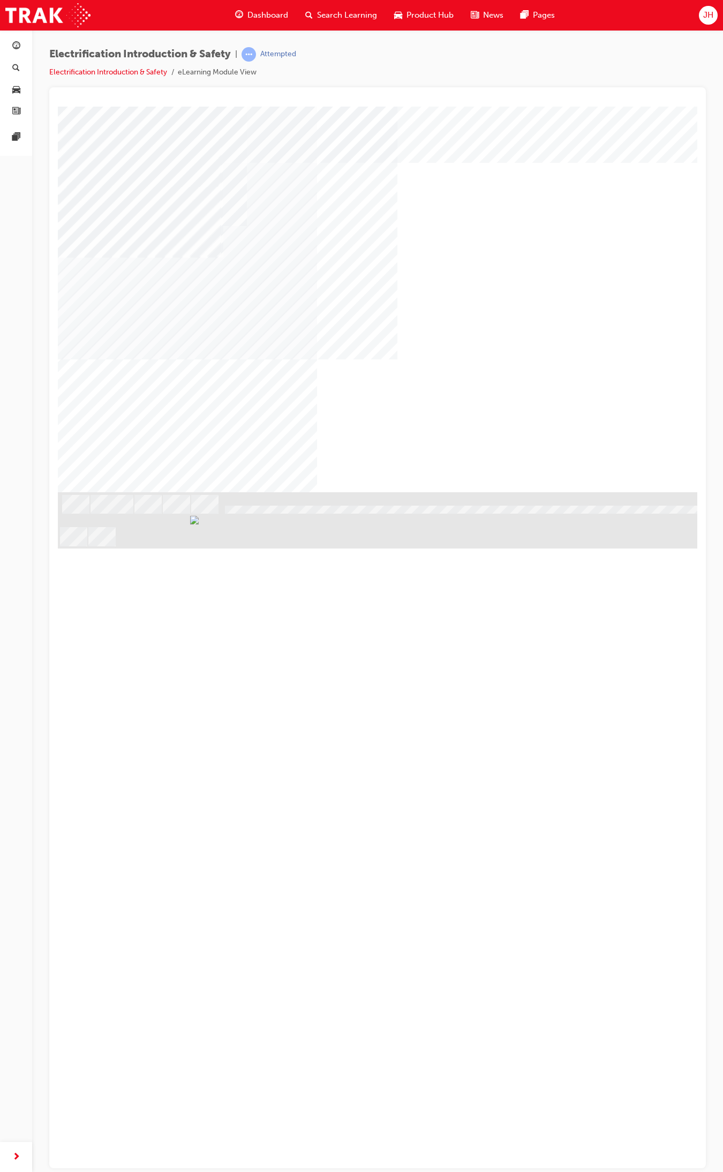
drag, startPoint x: 478, startPoint y: 416, endPoint x: 331, endPoint y: 415, distance: 146.8
click at [331, 415] on div "multistate" at bounding box center [422, 299] width 729 height 386
drag, startPoint x: 329, startPoint y: 415, endPoint x: 268, endPoint y: 414, distance: 61.6
click at [268, 465] on div "There are several personal protective items that you will need when working wit…" at bounding box center [228, 762] width 340 height 253
click at [125, 465] on div "NEXT Trigger this button to go to the next slide" at bounding box center [92, 520] width 68 height 19
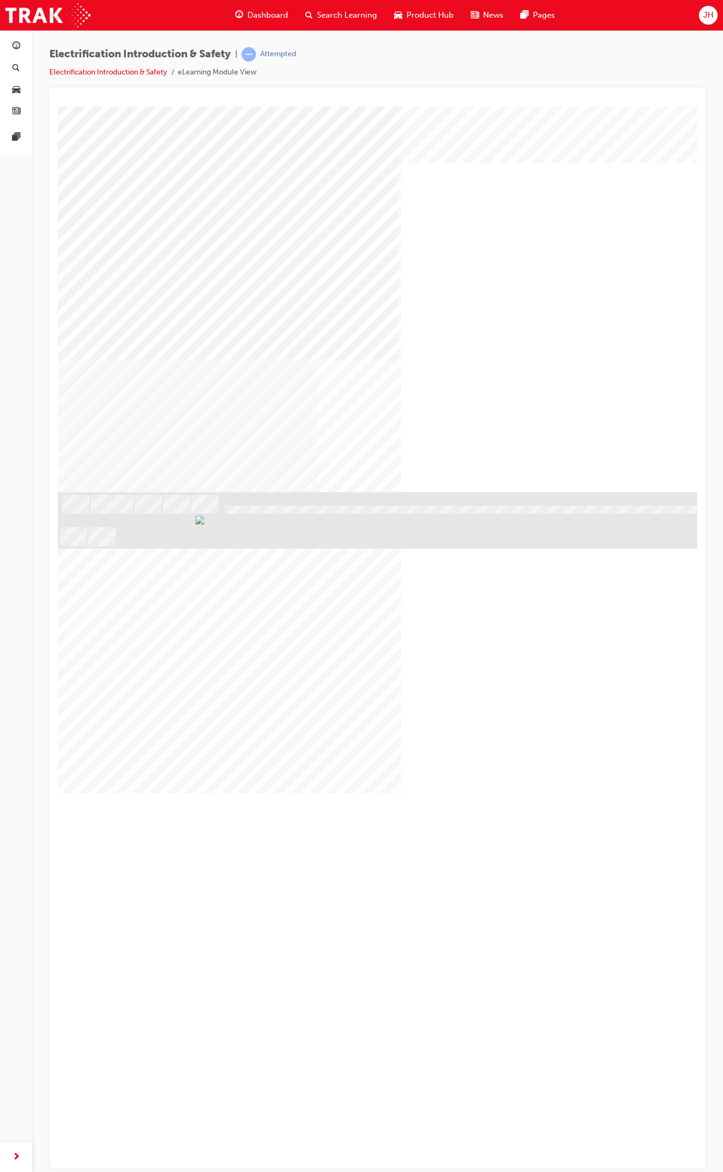
click at [209, 465] on div "Image" at bounding box center [133, 964] width 151 height 151
click at [125, 465] on div "NEXT Trigger this button to go to the next slide" at bounding box center [92, 520] width 68 height 19
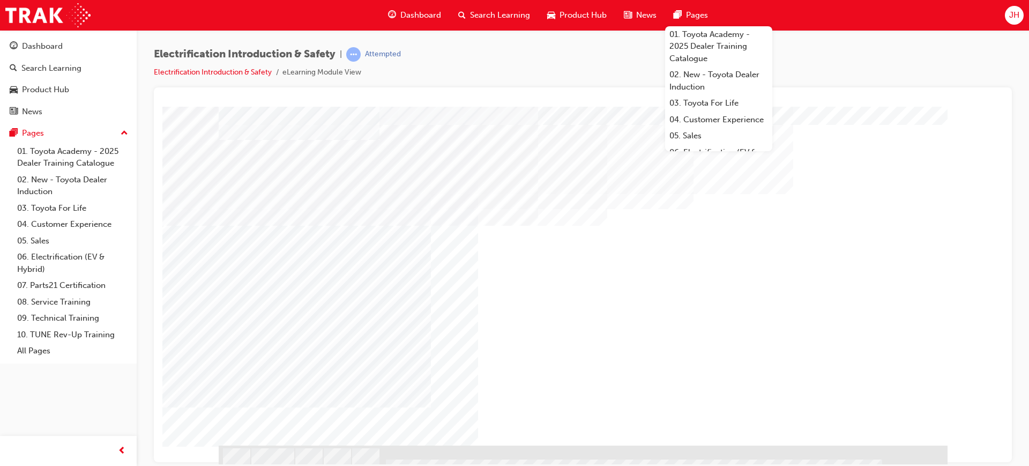
scroll to position [53, 0]
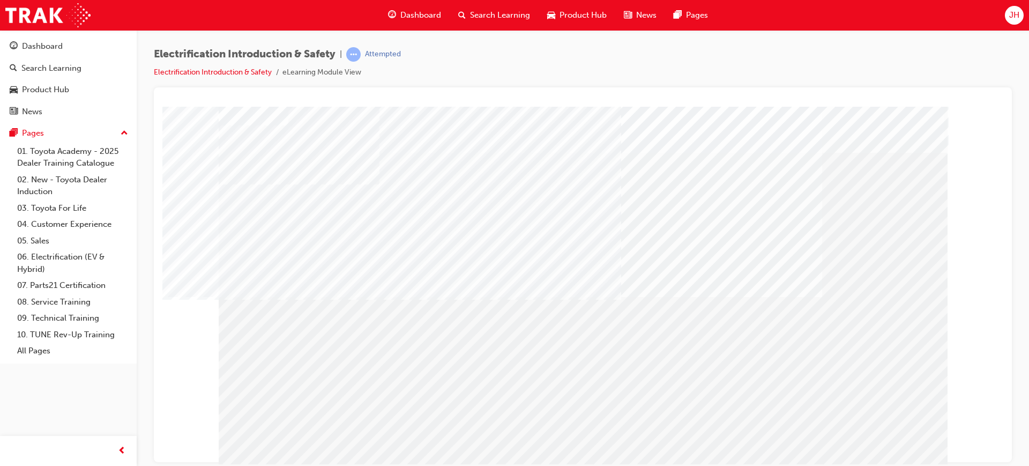
scroll to position [0, 0]
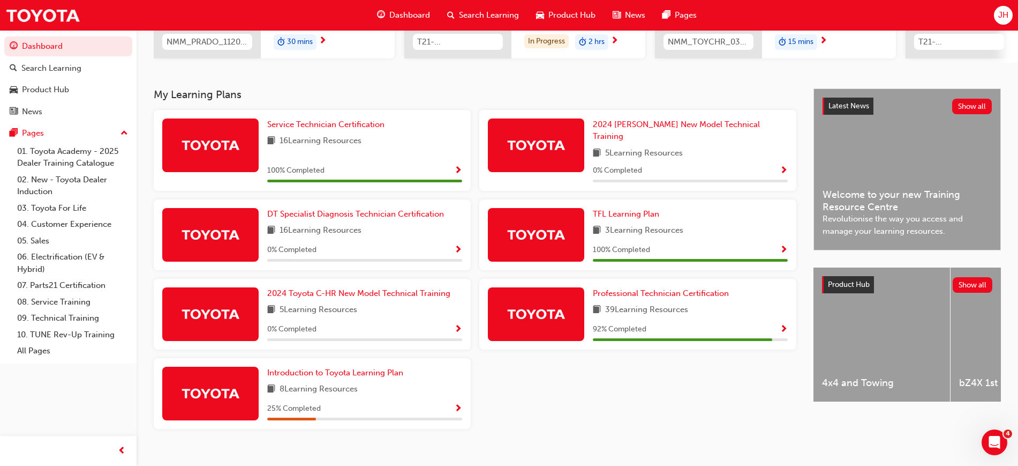
scroll to position [194, 0]
